Goal: Information Seeking & Learning: Find specific fact

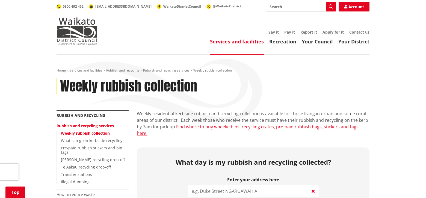
scroll to position [82, 0]
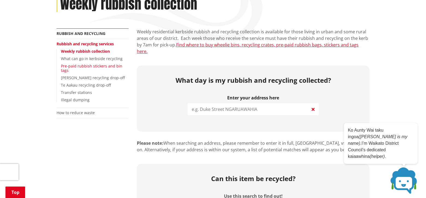
click at [99, 66] on link "Pre-paid rubbish stickers and bin tags" at bounding box center [91, 68] width 61 height 10
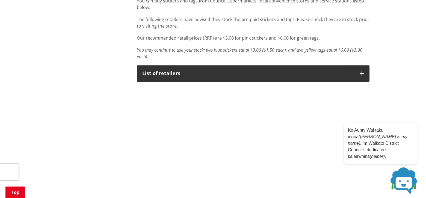
scroll to position [273, 0]
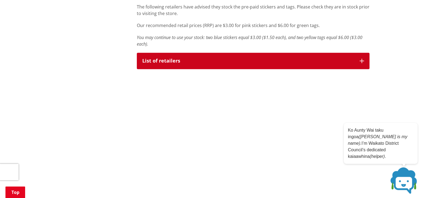
click at [185, 64] on button "List of retailers" at bounding box center [253, 61] width 233 height 16
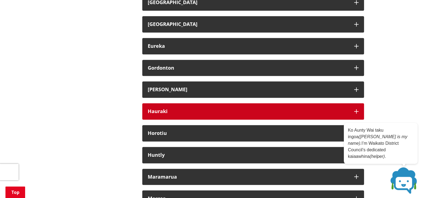
scroll to position [355, 0]
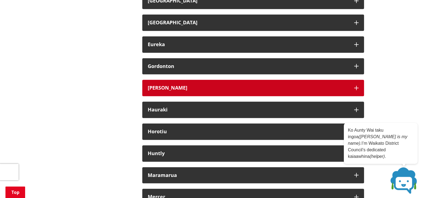
click at [169, 85] on div "[PERSON_NAME]" at bounding box center [248, 87] width 201 height 5
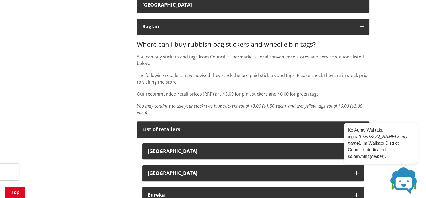
scroll to position [191, 0]
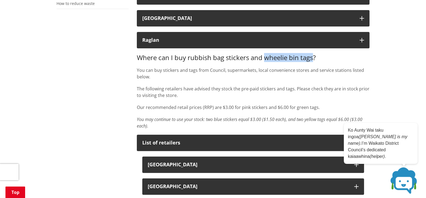
drag, startPoint x: 265, startPoint y: 58, endPoint x: 313, endPoint y: 57, distance: 48.1
click at [313, 57] on h3 "Where can I buy rubbish bag stickers and wheelie bin tags?" at bounding box center [253, 58] width 233 height 8
copy h3 "wheelie bin tags"
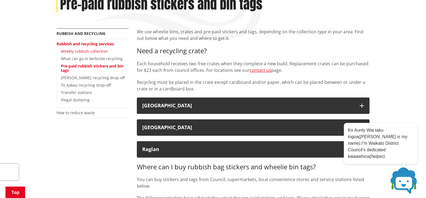
scroll to position [55, 0]
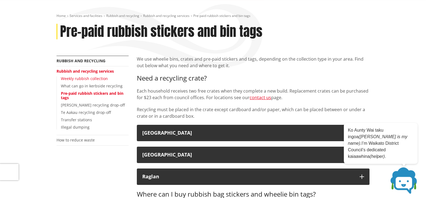
click at [81, 79] on link "Weekly rubbish collection" at bounding box center [84, 78] width 47 height 5
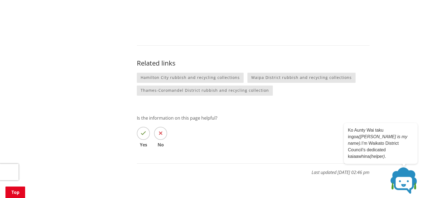
scroll to position [519, 0]
